Goal: Task Accomplishment & Management: Manage account settings

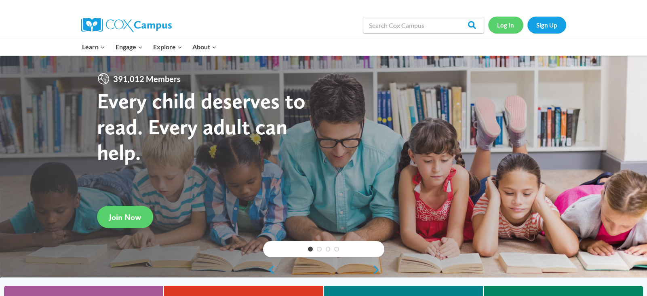
click at [504, 22] on link "Log In" at bounding box center [505, 25] width 35 height 17
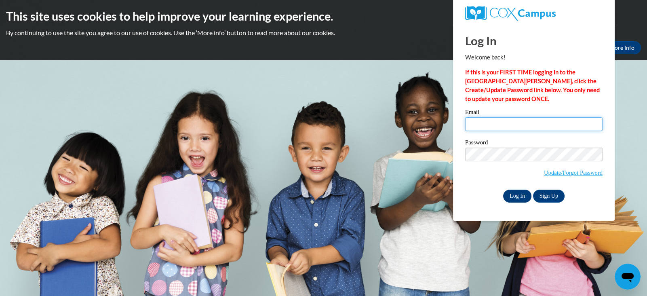
type input "ewerner@cesa6.org"
click at [515, 193] on input "Log In" at bounding box center [517, 196] width 28 height 13
